Goal: Contribute content: Contribute content

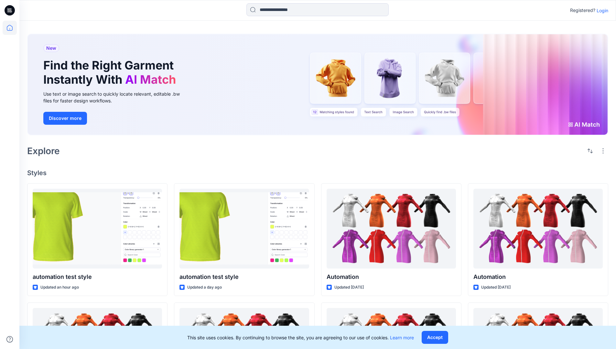
click at [600, 10] on p "Login" at bounding box center [602, 10] width 12 height 7
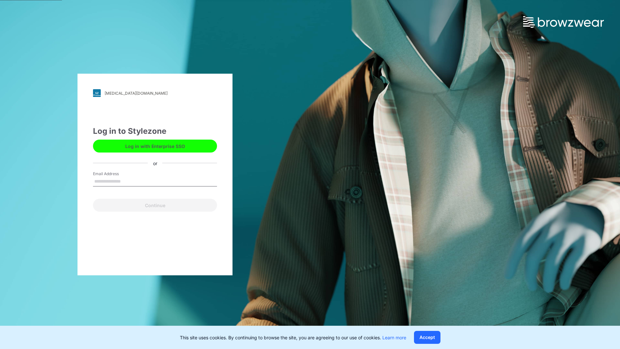
click at [128, 181] on input "Email Address" at bounding box center [155, 182] width 124 height 10
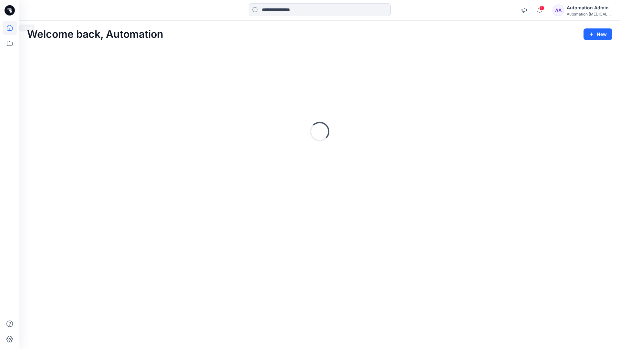
click at [12, 28] on icon at bounding box center [10, 28] width 6 height 6
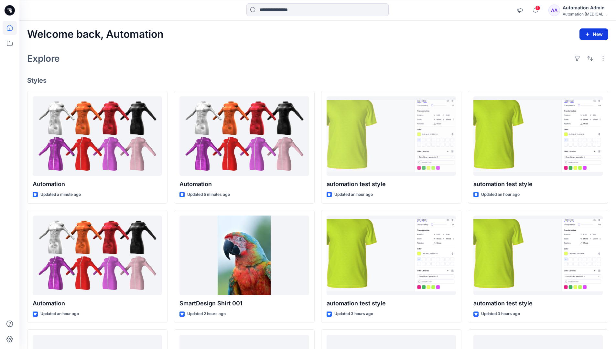
click at [588, 31] on button "New" at bounding box center [593, 34] width 29 height 12
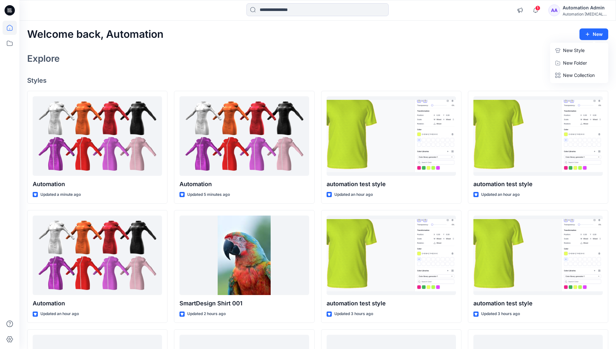
click at [573, 50] on p "New Style" at bounding box center [574, 51] width 22 height 8
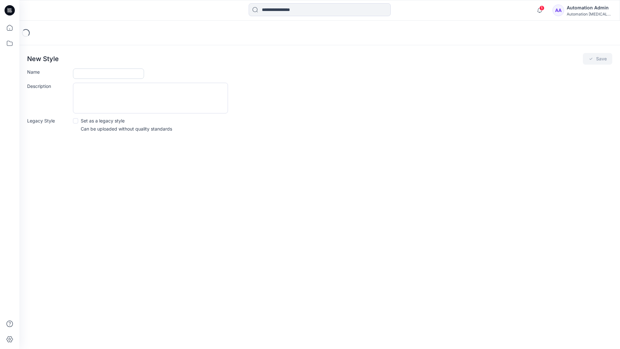
click at [90, 75] on input "Name" at bounding box center [108, 74] width 71 height 10
type input "**********"
click at [595, 60] on button "Save" at bounding box center [597, 59] width 29 height 12
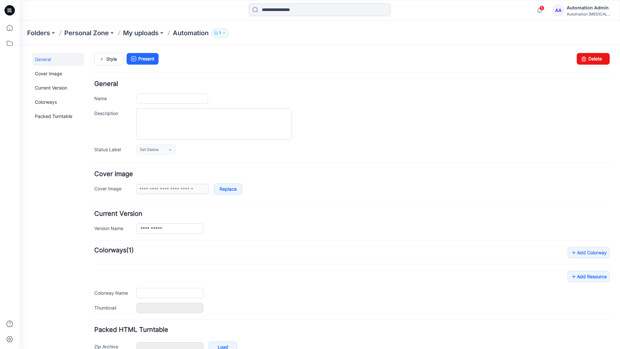
type input "**********"
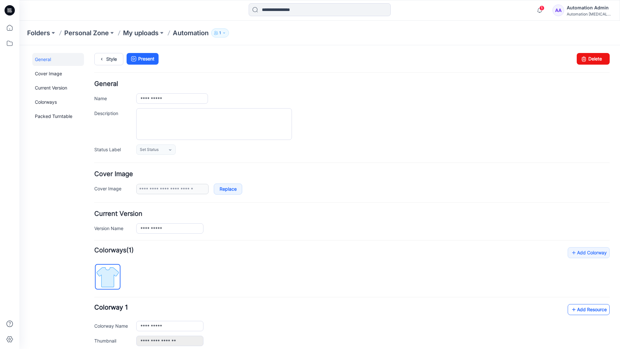
click at [584, 309] on link "Add Resource" at bounding box center [589, 309] width 42 height 11
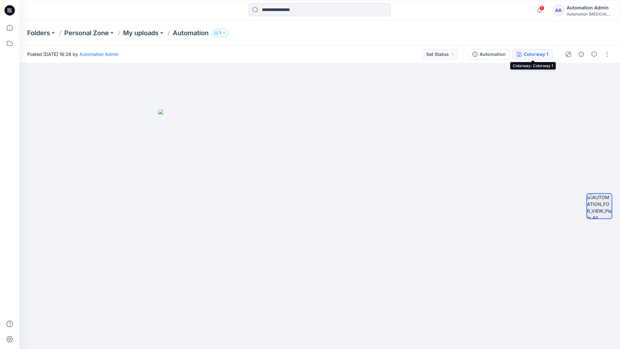
click at [524, 55] on button "Colorway 1" at bounding box center [533, 54] width 40 height 10
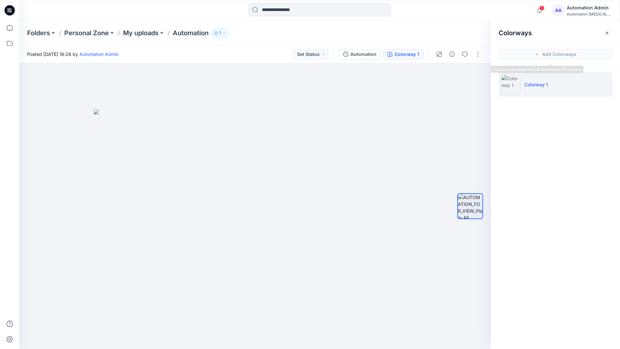
click at [556, 86] on li "Colorway 1" at bounding box center [556, 84] width 114 height 25
click at [611, 32] on button "button" at bounding box center [607, 33] width 10 height 10
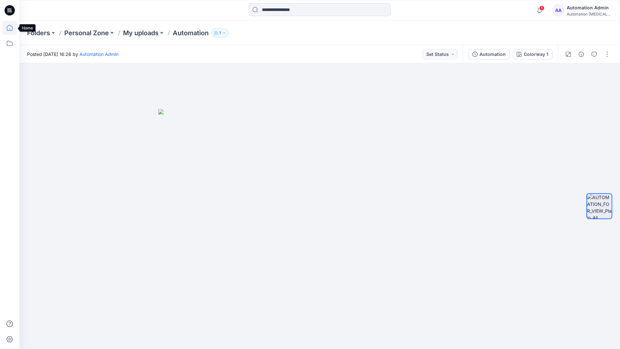
click at [11, 28] on icon at bounding box center [10, 28] width 14 height 14
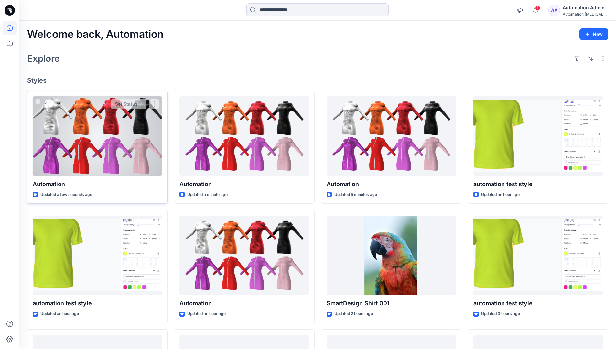
click at [116, 137] on div at bounding box center [97, 136] width 129 height 80
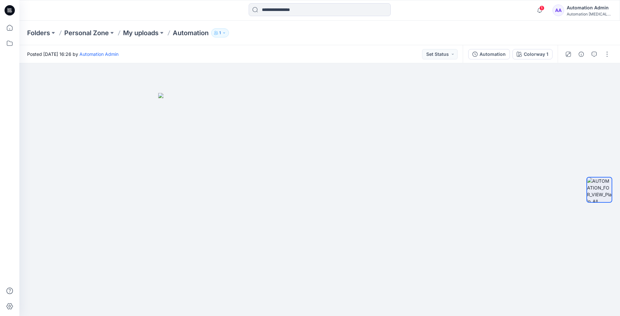
click at [507, 26] on div "Folders Personal Zone My uploads Automation 1" at bounding box center [319, 33] width 601 height 25
click at [589, 8] on div "Automation Admin" at bounding box center [589, 8] width 45 height 8
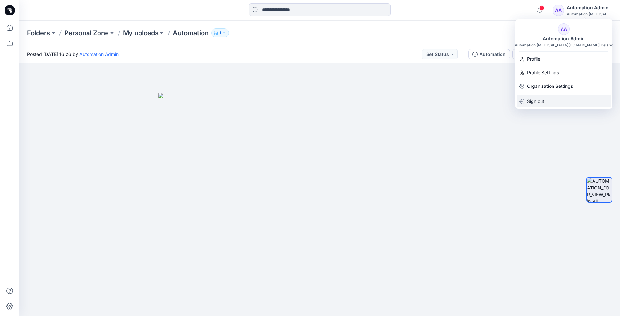
click at [549, 100] on div "Sign out" at bounding box center [564, 101] width 94 height 12
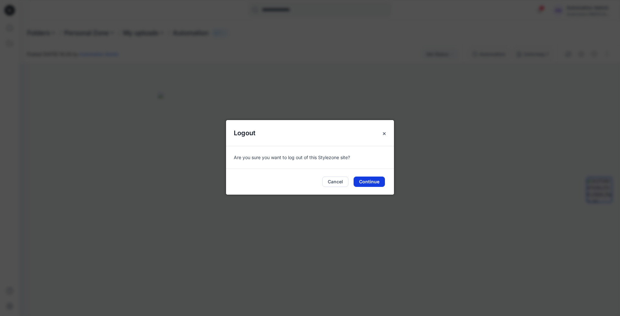
click at [372, 180] on button "Continue" at bounding box center [369, 182] width 31 height 10
